Goal: Task Accomplishment & Management: Manage account settings

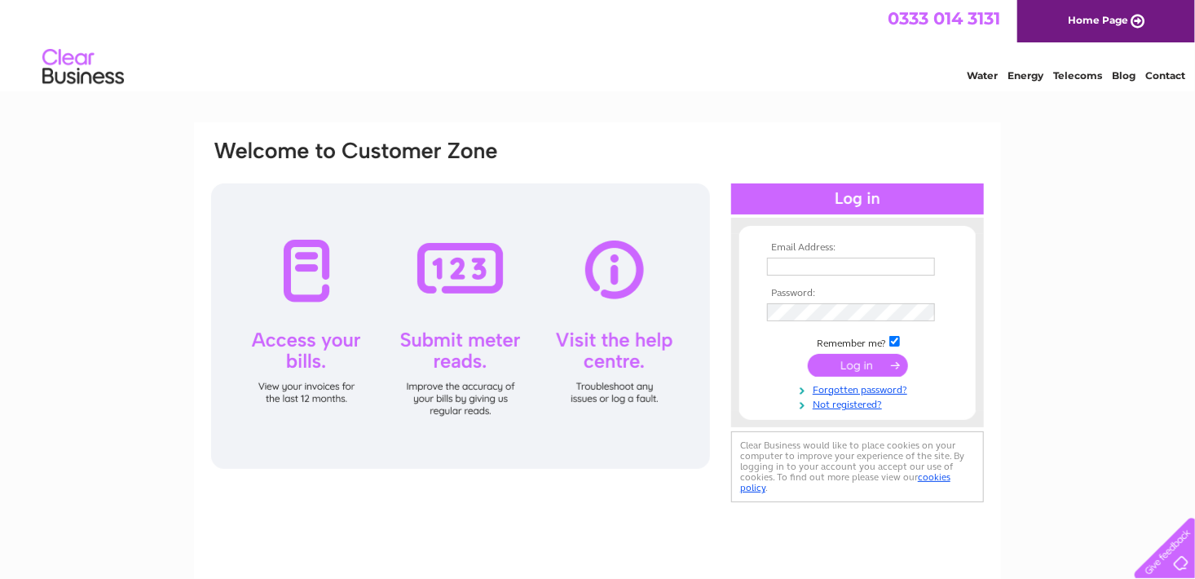
type input "[EMAIL_ADDRESS][DOMAIN_NAME]"
click at [863, 357] on input "submit" at bounding box center [858, 365] width 100 height 23
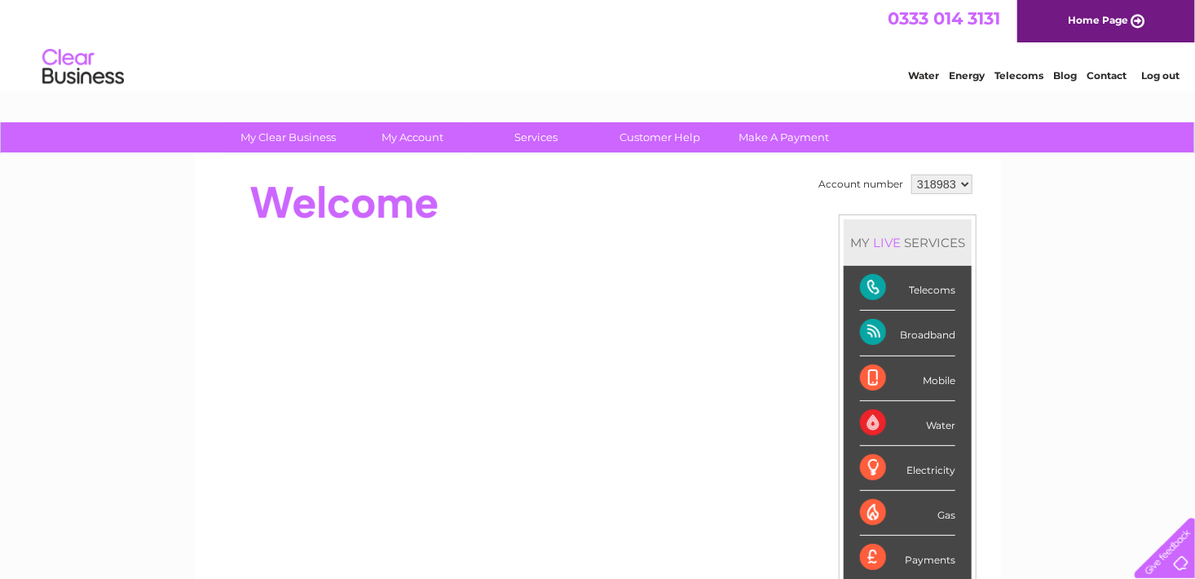
click at [949, 168] on div "Account number 318983 447525 MY LIVE SERVICES Telecoms Broadband Mobile Water E…" at bounding box center [597, 457] width 807 height 606
click at [947, 179] on select "318983 447525" at bounding box center [942, 184] width 61 height 20
select select "447525"
click at [912, 174] on select "318983 447525" at bounding box center [942, 184] width 61 height 20
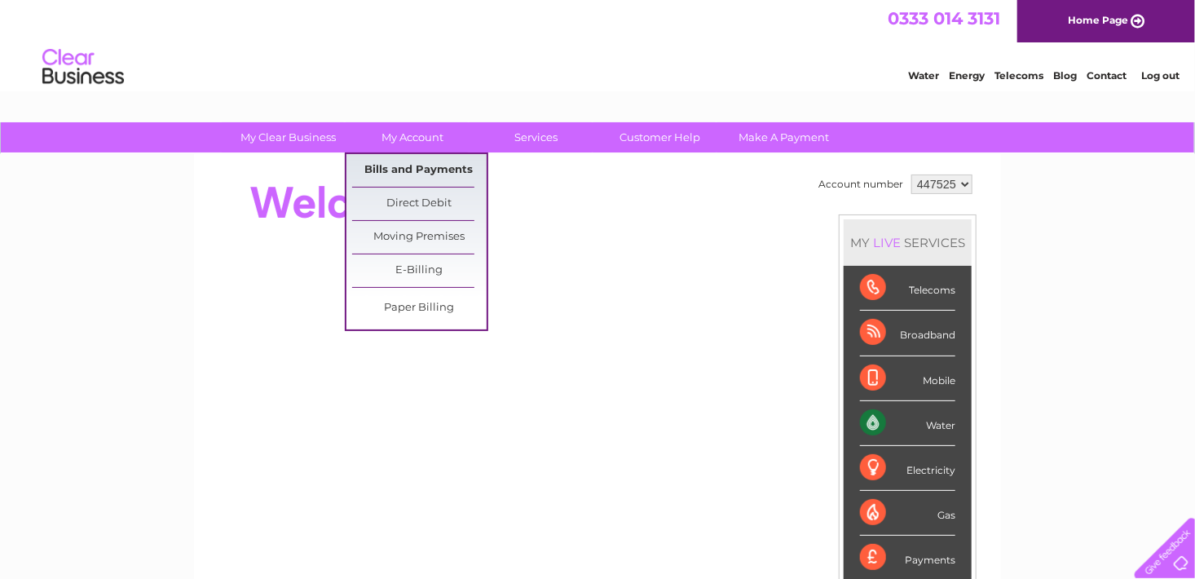
click at [417, 166] on link "Bills and Payments" at bounding box center [419, 170] width 135 height 33
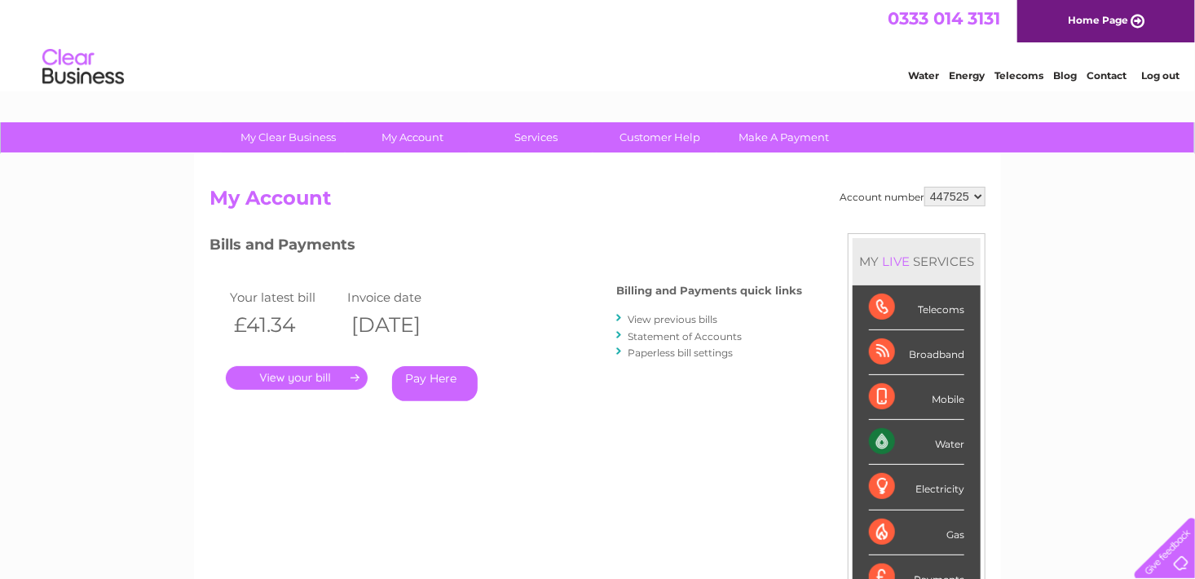
scroll to position [163, 0]
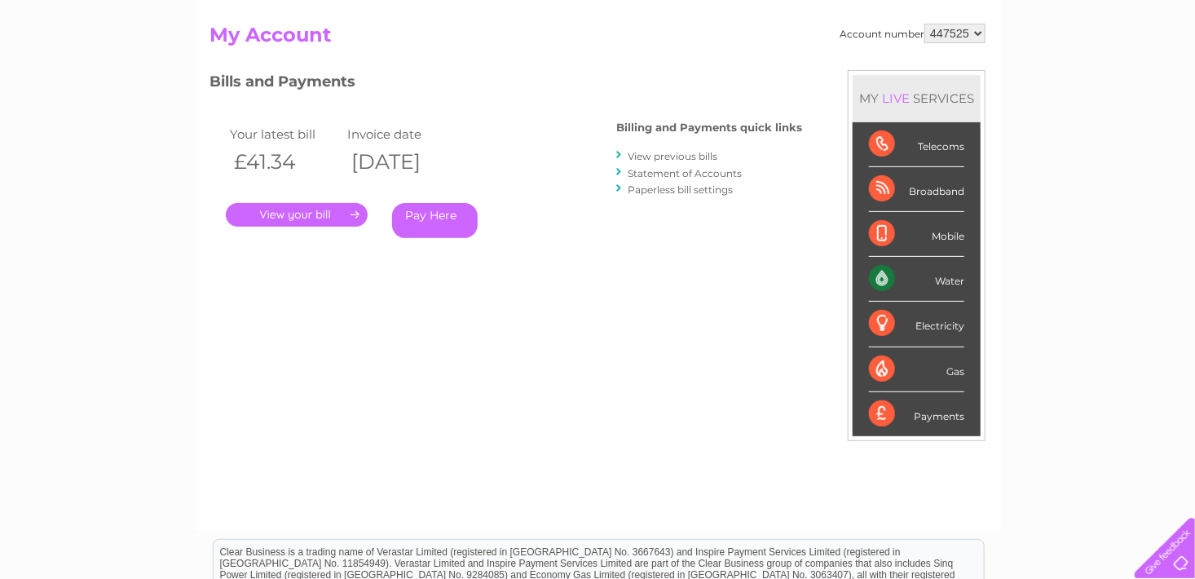
click at [280, 210] on link "." at bounding box center [297, 215] width 142 height 24
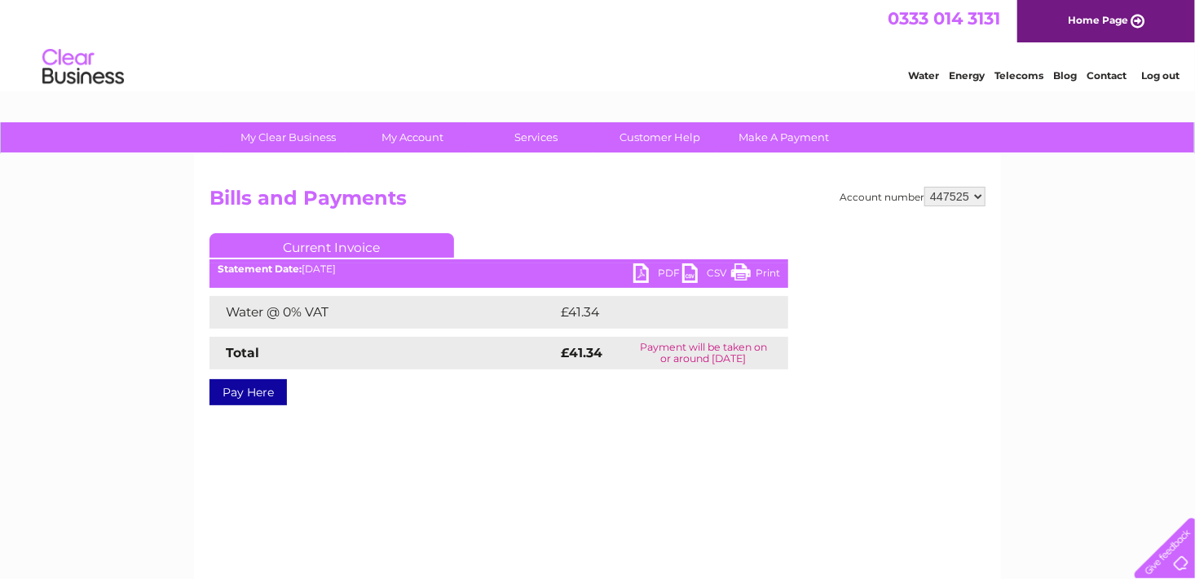
click at [643, 272] on link "PDF" at bounding box center [658, 275] width 49 height 24
